Goal: Task Accomplishment & Management: Use online tool/utility

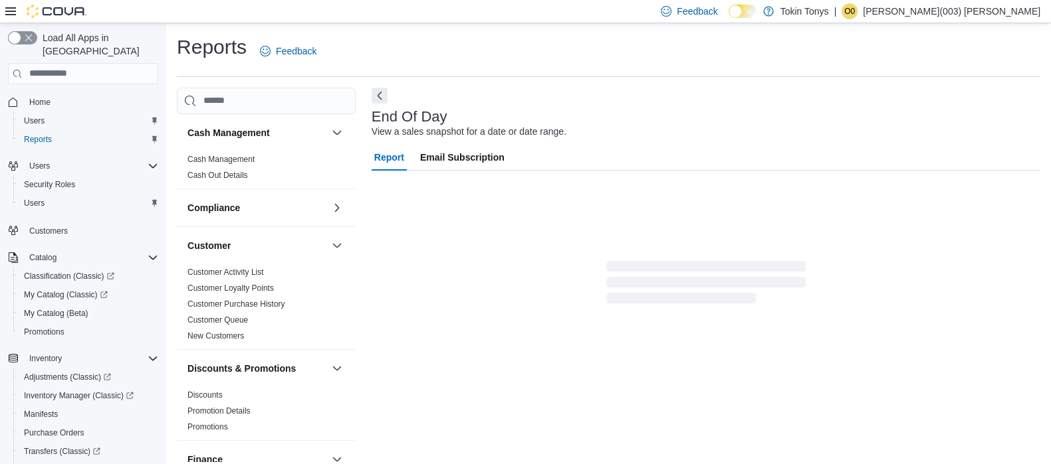
scroll to position [9, 0]
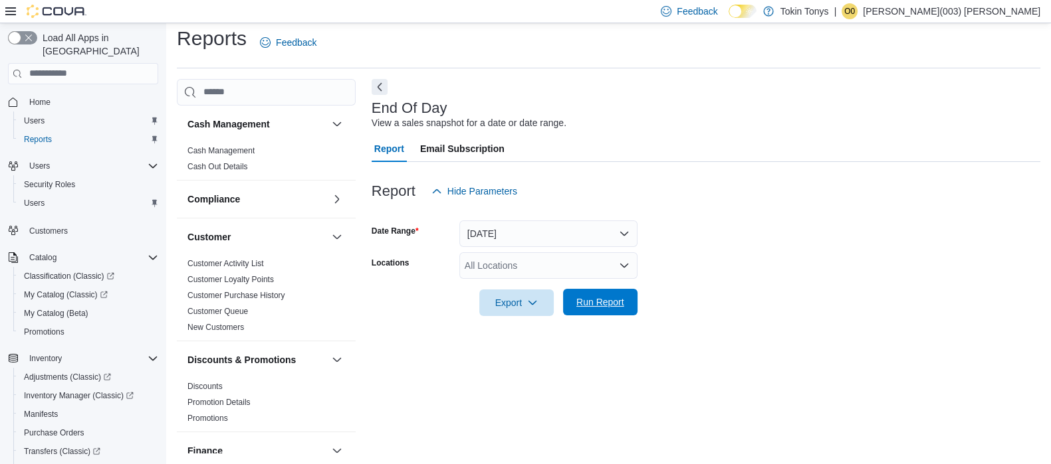
click at [597, 312] on span "Run Report" at bounding box center [600, 302] width 58 height 27
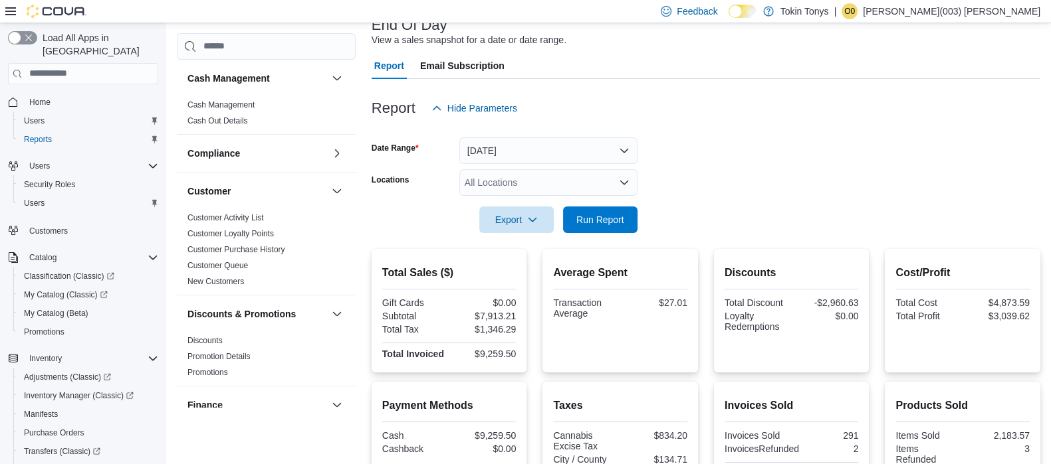
scroll to position [175, 0]
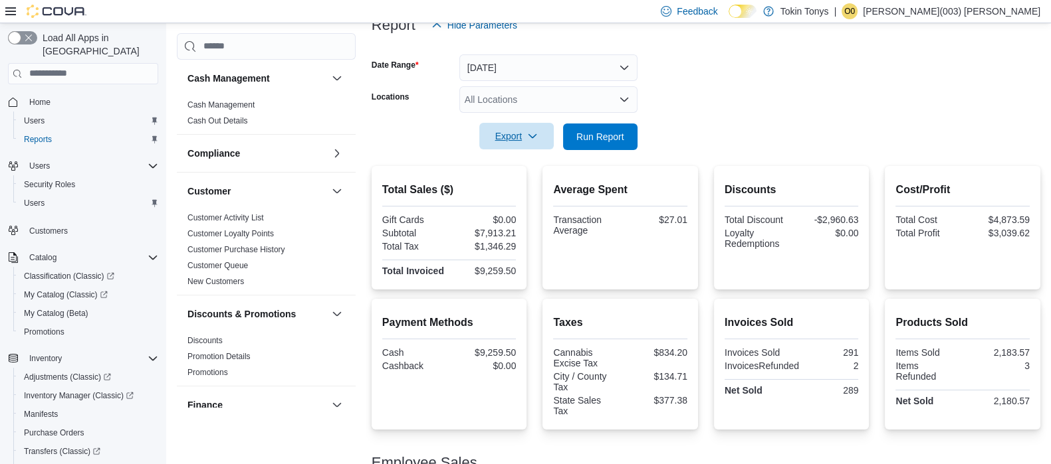
click at [538, 135] on span "Export" at bounding box center [516, 136] width 58 height 27
click at [518, 191] on span "Export to Pdf" at bounding box center [518, 190] width 60 height 11
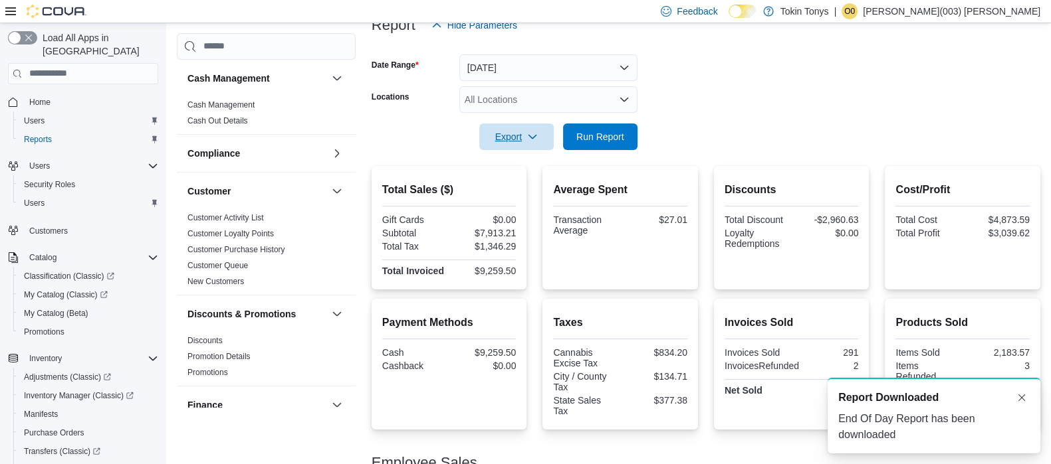
scroll to position [0, 0]
